Goal: Check status: Check status

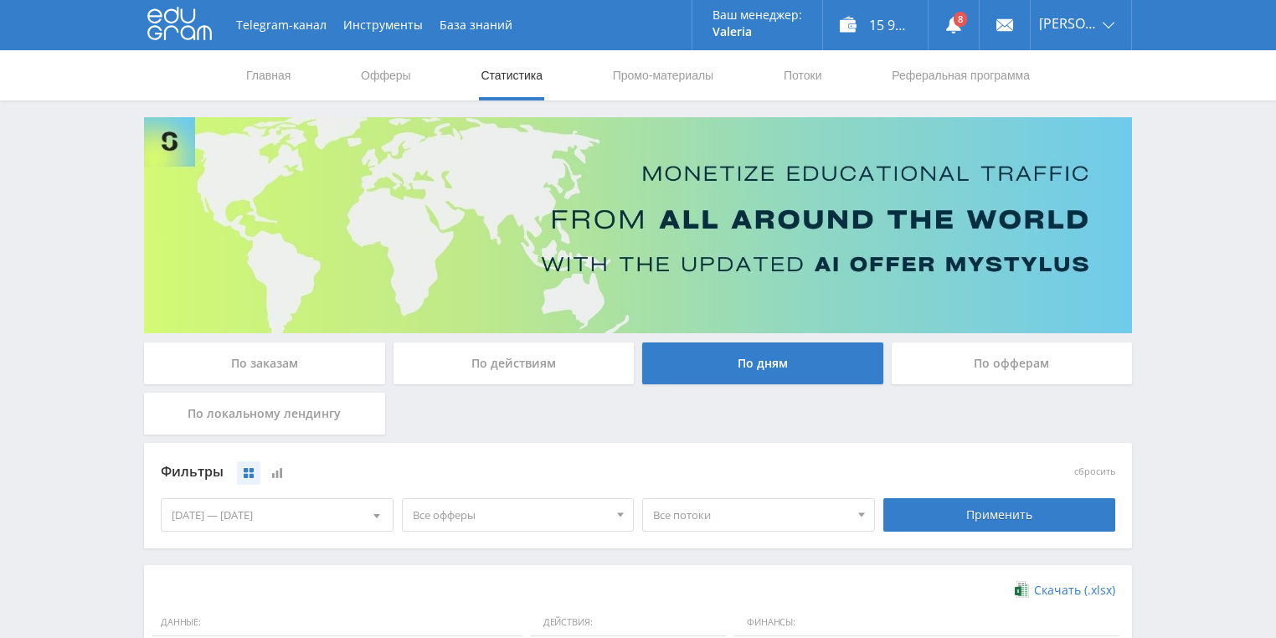
scroll to position [456, 0]
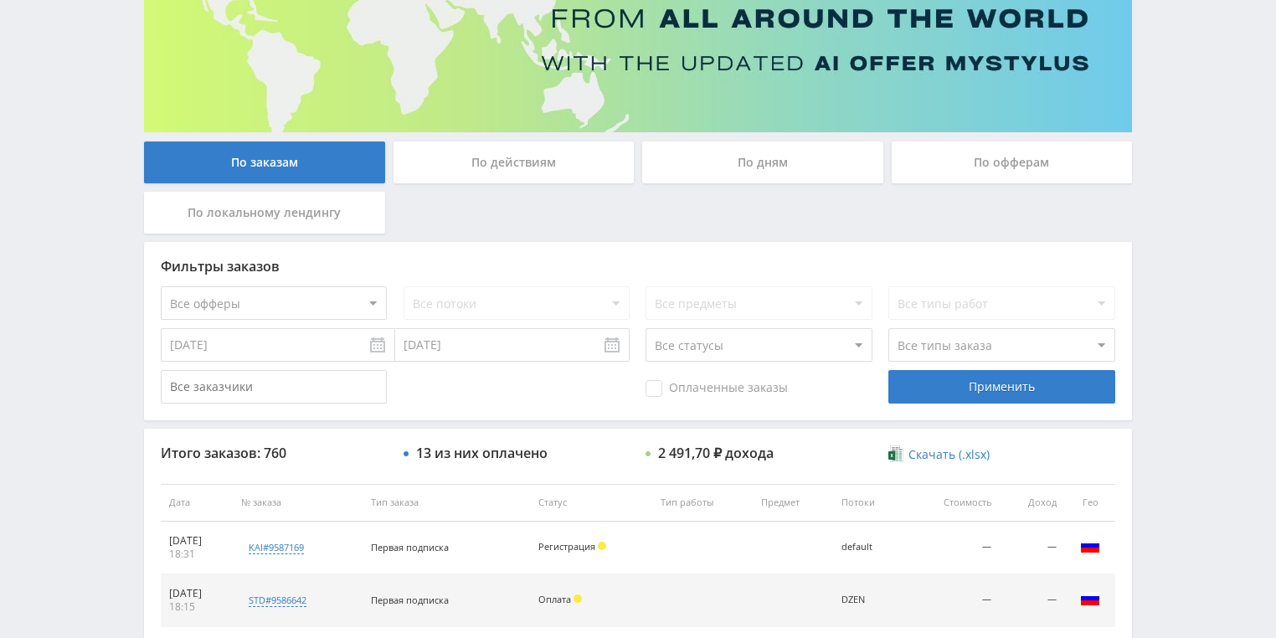
click at [508, 157] on div "По действиям" at bounding box center [514, 163] width 241 height 42
click at [0, 0] on input "По действиям" at bounding box center [0, 0] width 0 height 0
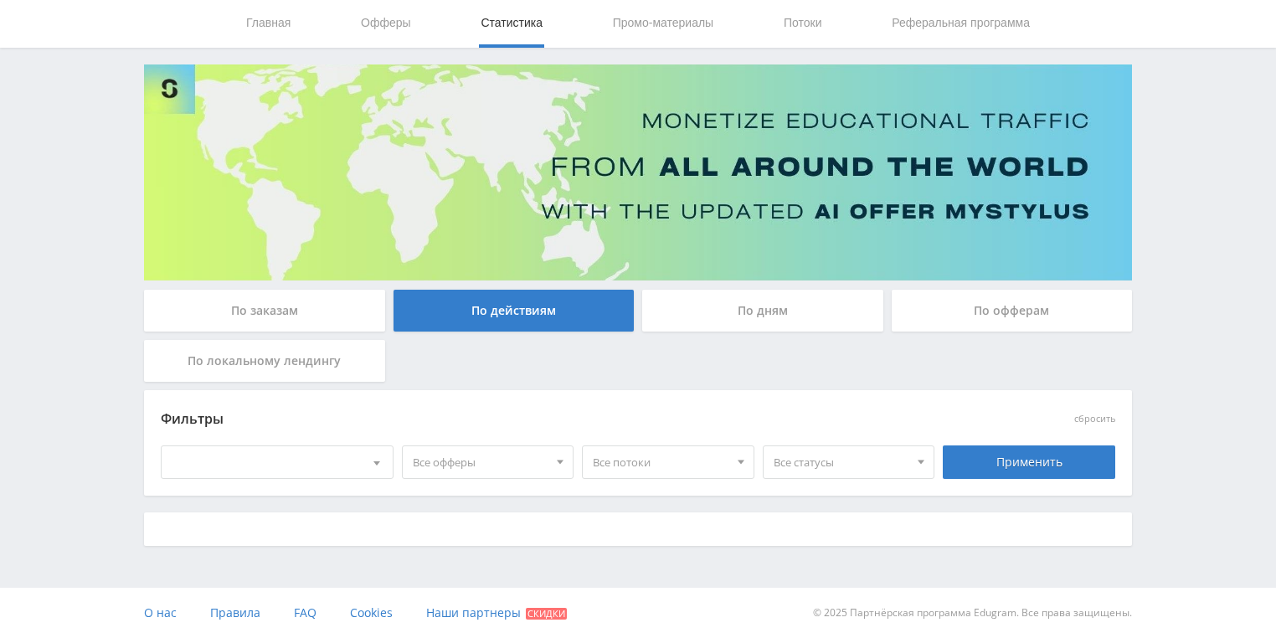
scroll to position [52, 0]
click at [744, 321] on div "По дням" at bounding box center [762, 312] width 241 height 42
click at [0, 0] on input "По дням" at bounding box center [0, 0] width 0 height 0
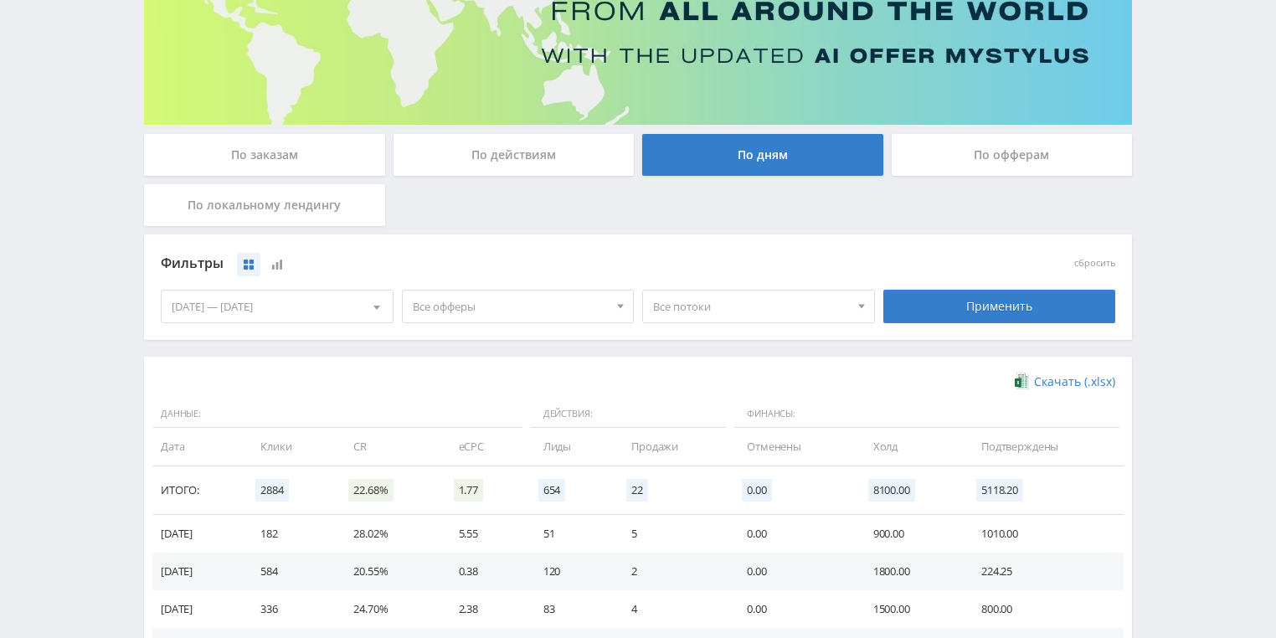
scroll to position [201, 0]
